Goal: Complete application form

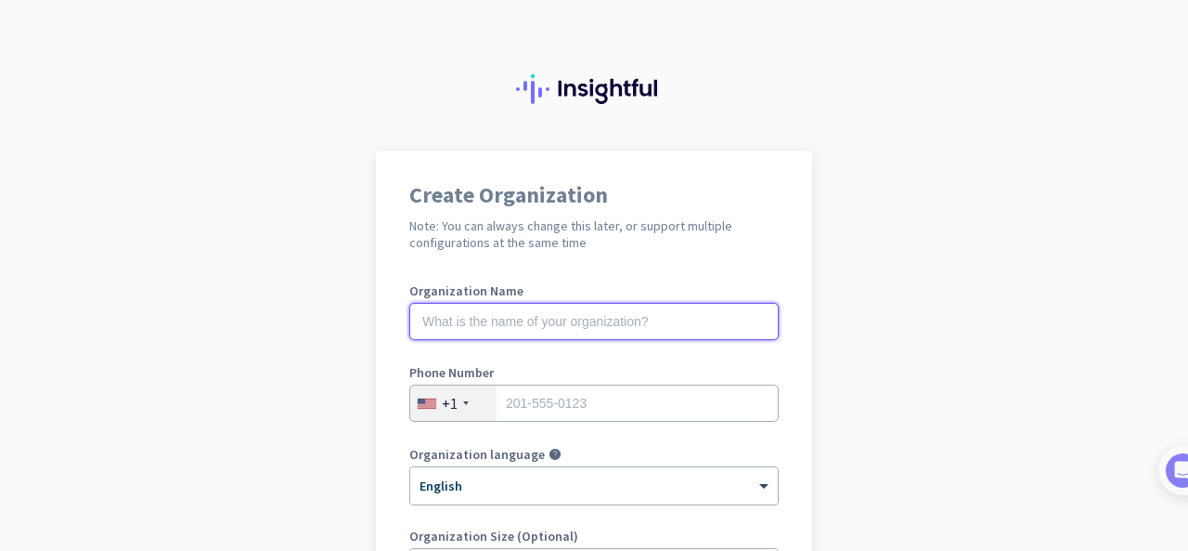
click at [472, 329] on input "text" at bounding box center [594, 321] width 370 height 37
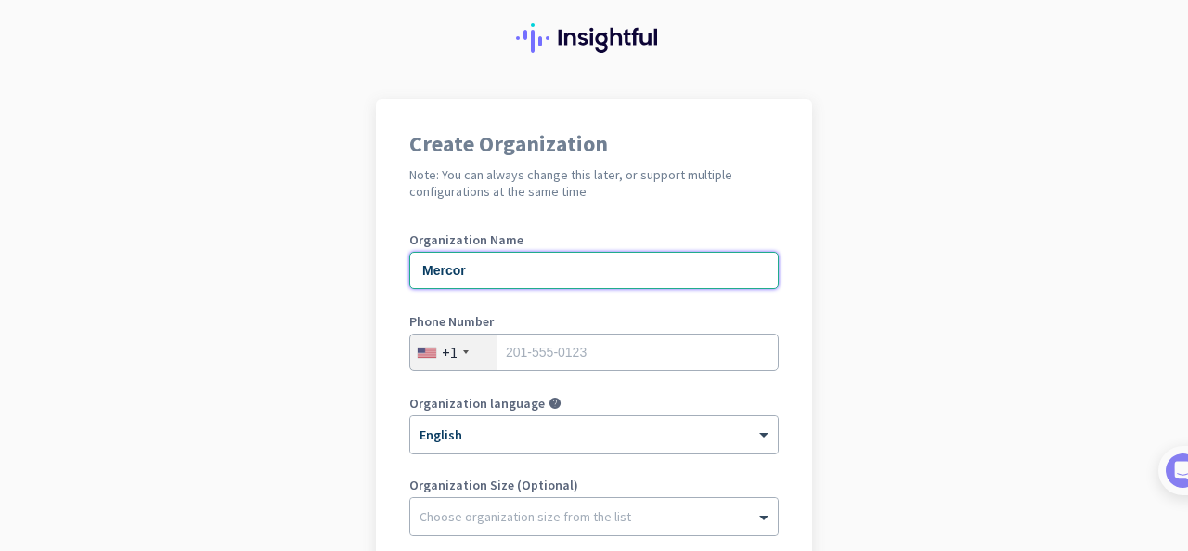
scroll to position [37, 0]
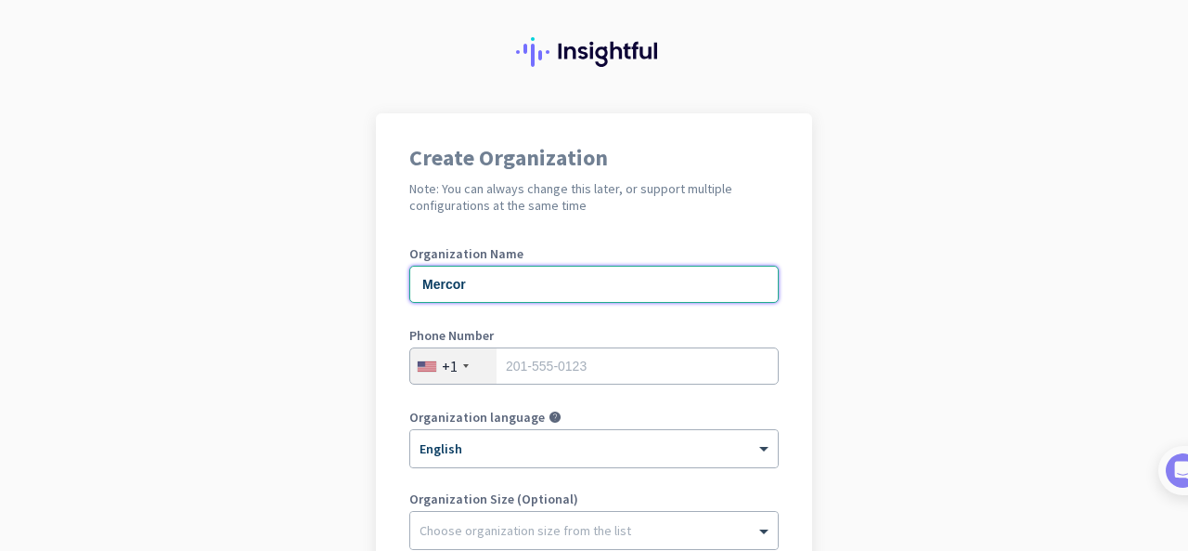
type input "Mercor"
click at [620, 354] on input "tel" at bounding box center [594, 365] width 370 height 37
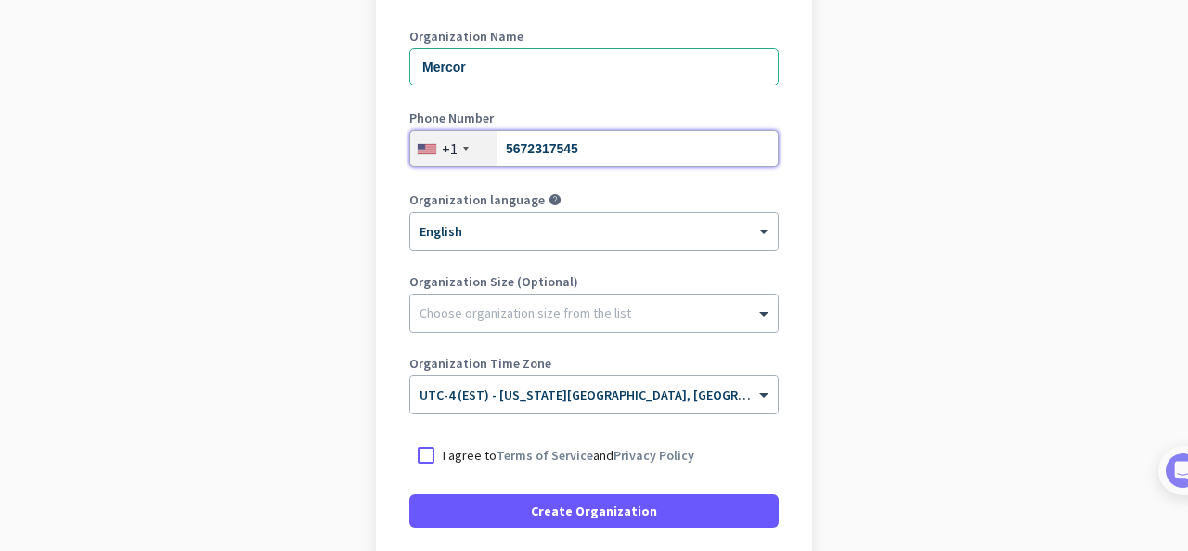
scroll to position [340, 0]
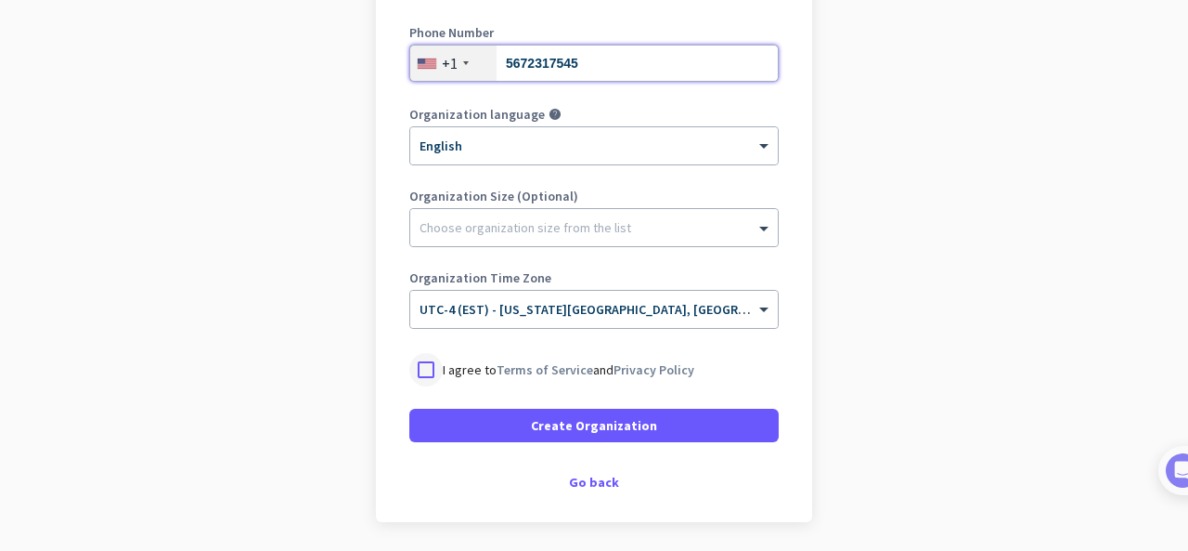
type input "5672317545"
click at [424, 372] on div at bounding box center [425, 369] width 33 height 33
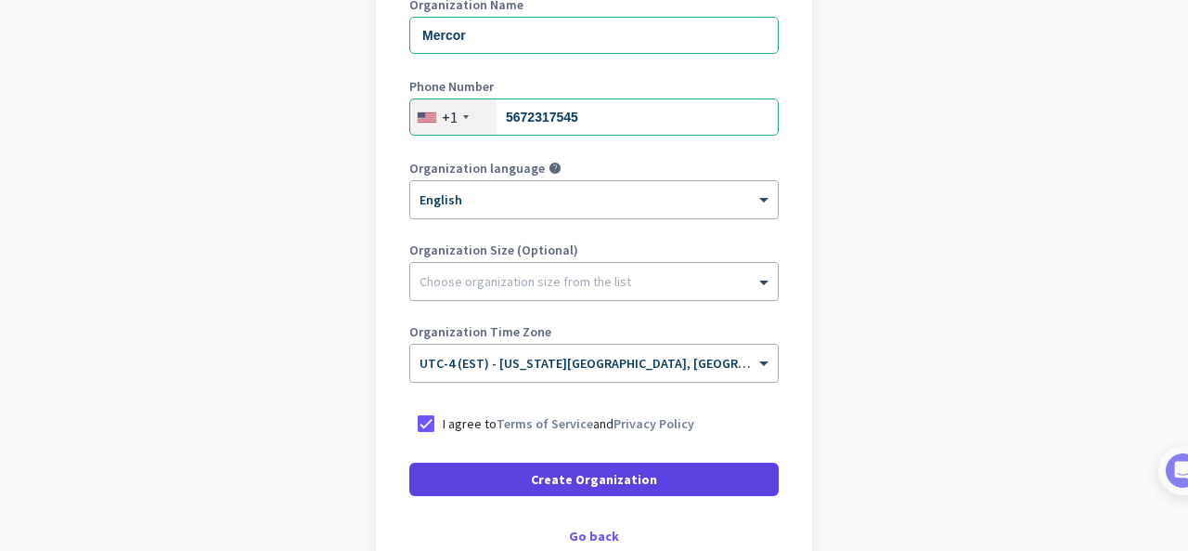
scroll to position [403, 0]
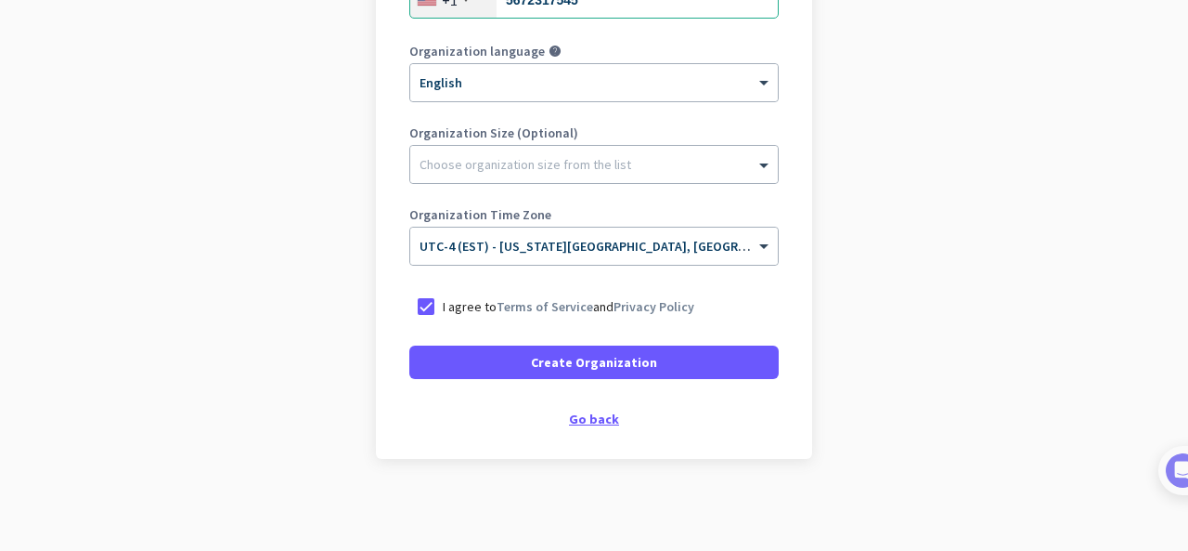
click at [583, 418] on div "Go back" at bounding box center [594, 418] width 370 height 13
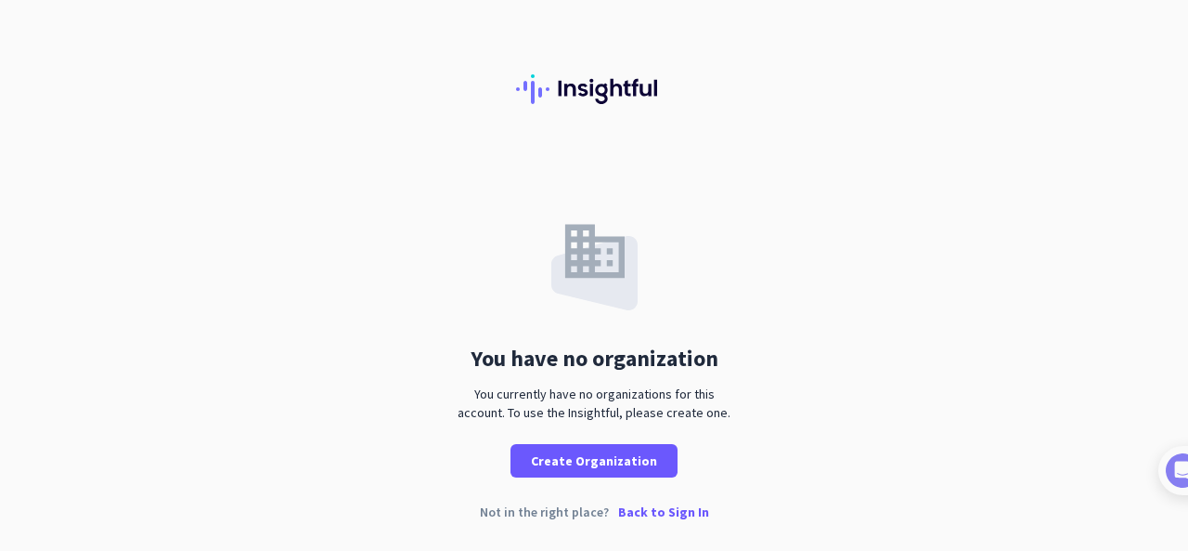
click at [682, 510] on p "Back to Sign In" at bounding box center [663, 511] width 91 height 13
